Goal: Task Accomplishment & Management: Use online tool/utility

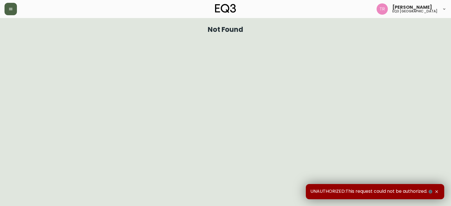
click at [7, 7] on button "button" at bounding box center [11, 9] width 12 height 12
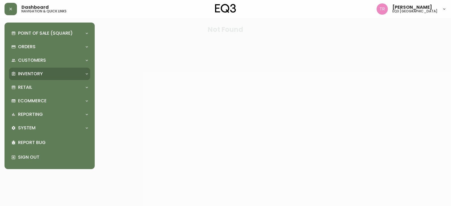
click at [28, 74] on p "Inventory" at bounding box center [30, 74] width 25 height 6
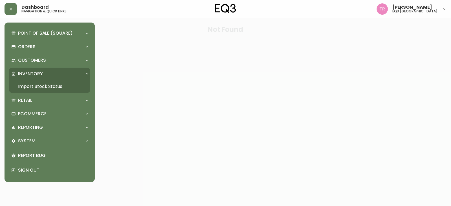
click at [32, 86] on link "Import Stock Status" at bounding box center [49, 86] width 81 height 13
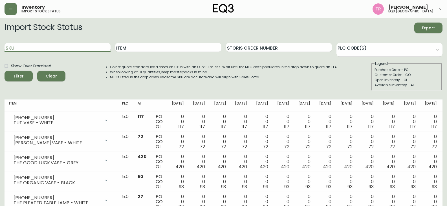
click at [59, 51] on input "SKU" at bounding box center [58, 47] width 106 height 9
paste input "[PHONE_NUMBER]"
type input "[PHONE_NUMBER]"
click at [5, 71] on button "Filter" at bounding box center [19, 76] width 28 height 11
